Goal: Use online tool/utility: Utilize a website feature to perform a specific function

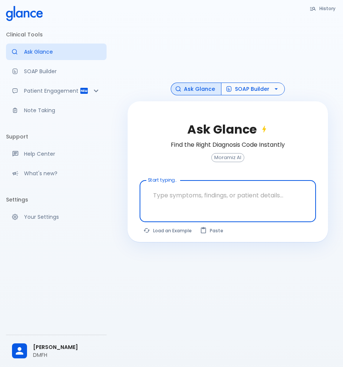
click at [275, 91] on icon "button" at bounding box center [275, 88] width 7 height 7
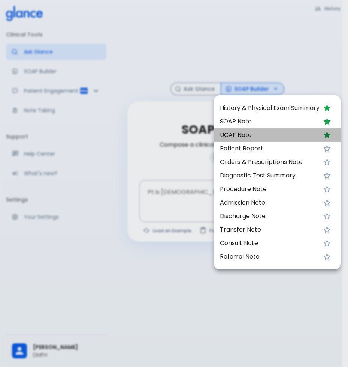
click at [247, 137] on span "UCAF Note" at bounding box center [270, 134] width 100 height 9
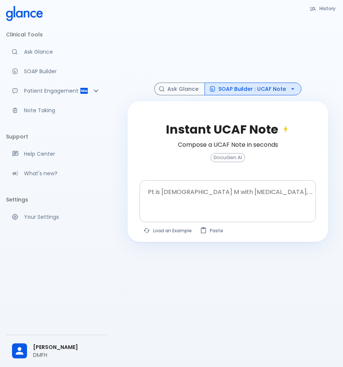
click at [185, 195] on textarea "Pt is [DEMOGRAPHIC_DATA] M with [MEDICAL_DATA], ..." at bounding box center [228, 195] width 166 height 24
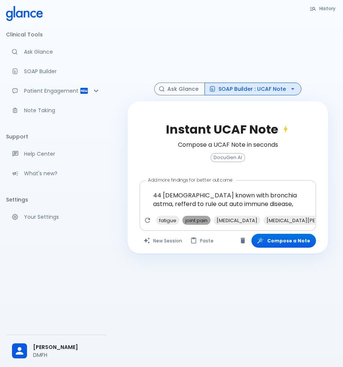
click at [203, 221] on span "joint pain" at bounding box center [196, 220] width 28 height 9
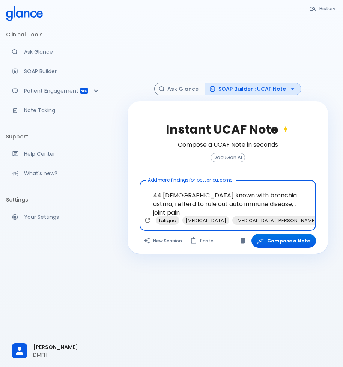
click at [249, 204] on textarea "44 [DEMOGRAPHIC_DATA] known with bronchia astma, refferd to rule out auto immun…" at bounding box center [228, 199] width 166 height 32
click at [279, 205] on textarea "44 [DEMOGRAPHIC_DATA] known with bronchia astma, refferd to rule out auto immun…" at bounding box center [228, 199] width 166 height 32
click at [249, 204] on textarea "44 [DEMOGRAPHIC_DATA] known with bronchia astma, refferd to rule out auto immun…" at bounding box center [228, 199] width 166 height 32
click at [297, 202] on textarea "44 [DEMOGRAPHIC_DATA] known with bronchia astma, refferd to rule out auto immun…" at bounding box center [228, 199] width 166 height 32
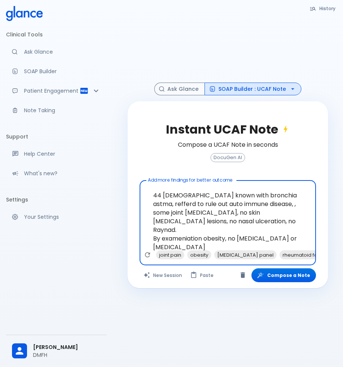
type textarea "44 [DEMOGRAPHIC_DATA] known with bronchia astma, refferd to rule out auto immun…"
click at [280, 282] on div "Instant UCAF Note Compose a UCAF Note in seconds DocuGen AI Add more findings f…" at bounding box center [227, 194] width 200 height 187
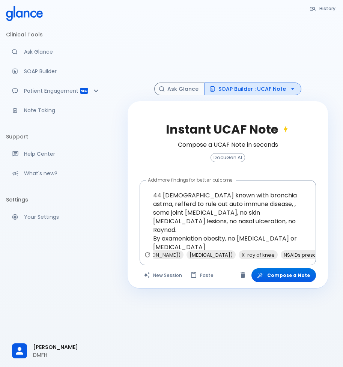
scroll to position [0, 139]
click at [289, 276] on button "Compose a Note" at bounding box center [283, 275] width 64 height 14
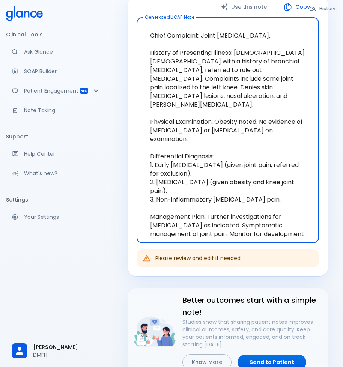
scroll to position [112, 0]
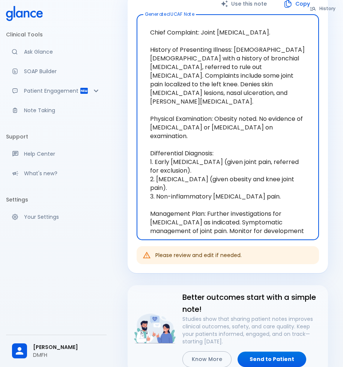
click at [216, 218] on textarea "Chief Complaint: Joint [MEDICAL_DATA]. History of Presenting Illness: [DEMOGRAP…" at bounding box center [228, 127] width 172 height 213
drag, startPoint x: 209, startPoint y: 222, endPoint x: 147, endPoint y: 28, distance: 202.9
click at [147, 28] on textarea "Chief Complaint: Joint [MEDICAL_DATA]. History of Presenting Illness: [DEMOGRAP…" at bounding box center [228, 127] width 172 height 213
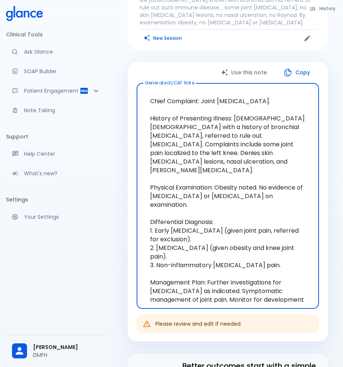
scroll to position [0, 0]
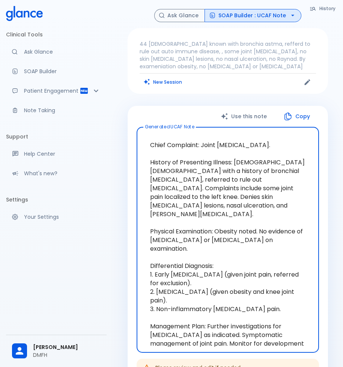
click at [163, 81] on button "New Session" at bounding box center [162, 81] width 47 height 11
